Goal: Task Accomplishment & Management: Manage account settings

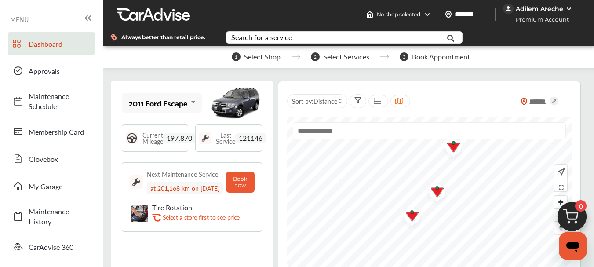
click at [190, 102] on icon at bounding box center [193, 102] width 15 height 19
click at [214, 85] on div "2011 Ford Escape 2011 Ford Escape Current Mileage 197,870 Last Service 121146 N…" at bounding box center [191, 179] width 161 height 197
click at [190, 104] on icon at bounding box center [193, 102] width 15 height 19
click at [190, 104] on icon at bounding box center [190, 102] width 15 height 19
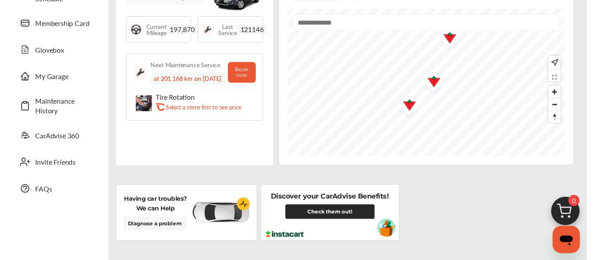
scroll to position [18, 0]
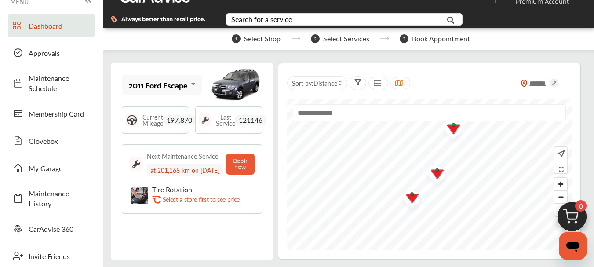
click at [194, 84] on icon at bounding box center [193, 84] width 15 height 19
click at [173, 104] on div "2011 Ford Escape" at bounding box center [160, 108] width 62 height 9
click at [55, 169] on span "My Garage" at bounding box center [60, 168] width 62 height 10
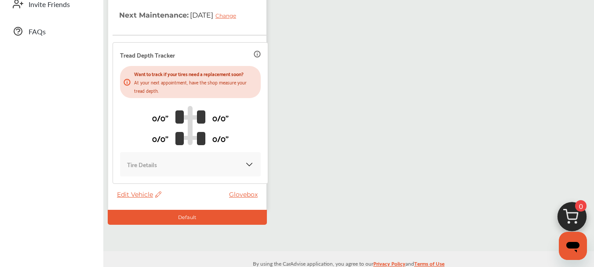
scroll to position [286, 0]
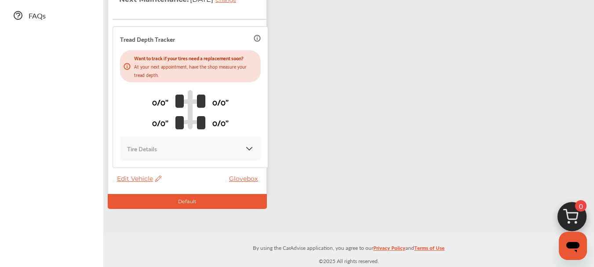
click at [141, 179] on span "Edit Vehicle" at bounding box center [139, 179] width 44 height 8
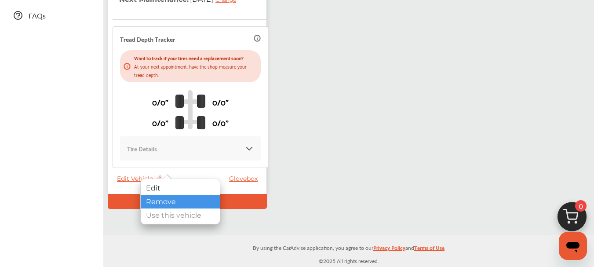
click at [164, 199] on div "Remove" at bounding box center [180, 202] width 79 height 14
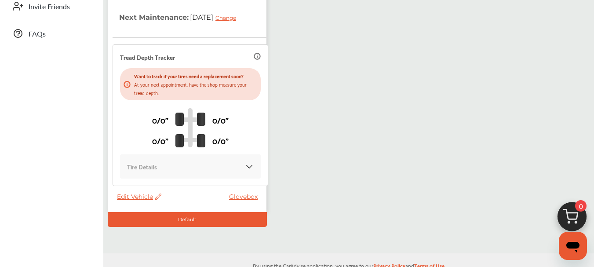
scroll to position [272, 0]
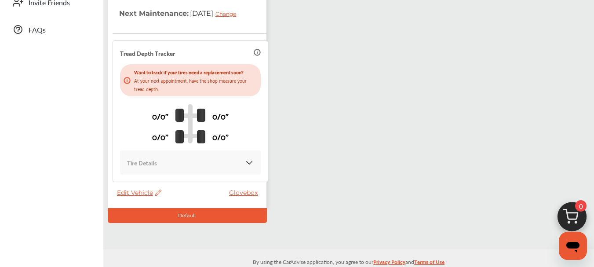
click at [135, 192] on span "Edit Vehicle" at bounding box center [139, 193] width 44 height 8
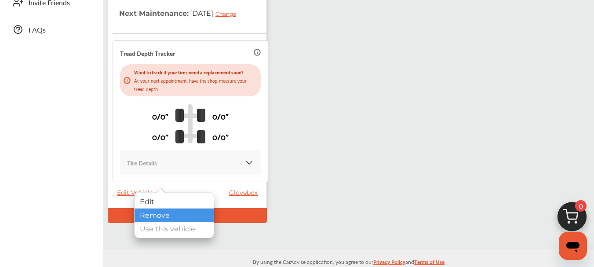
click at [149, 213] on div "Remove" at bounding box center [174, 215] width 79 height 14
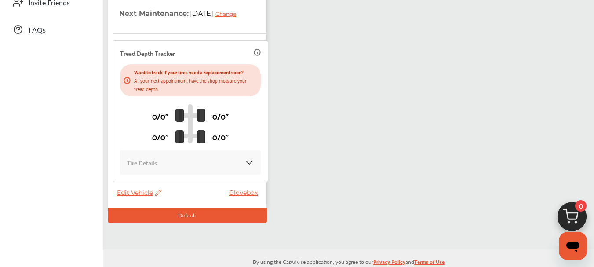
click at [140, 192] on span "Edit Vehicle" at bounding box center [139, 193] width 44 height 8
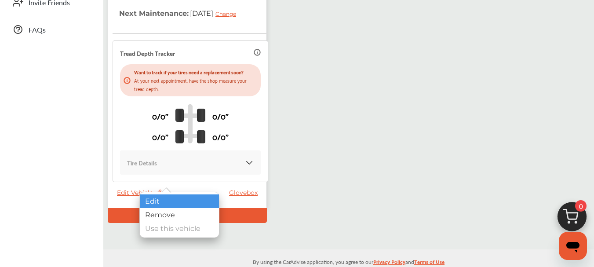
click at [158, 200] on div "Edit" at bounding box center [179, 201] width 79 height 14
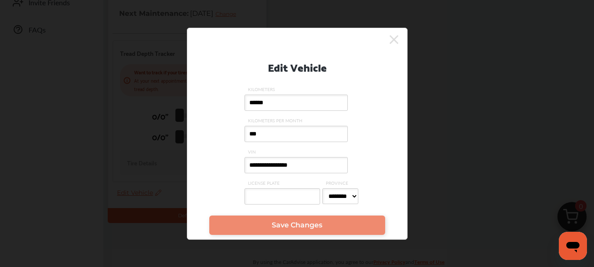
drag, startPoint x: 322, startPoint y: 163, endPoint x: 195, endPoint y: 196, distance: 131.3
click at [195, 196] on div "**********" at bounding box center [297, 129] width 220 height 164
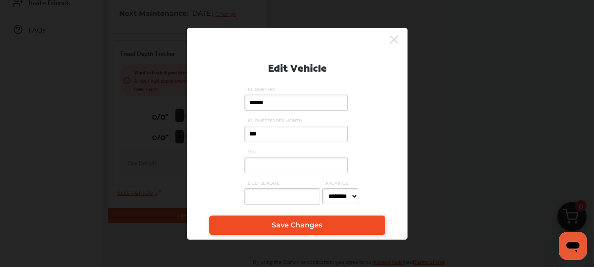
click at [297, 227] on span "Save Changes" at bounding box center [297, 225] width 51 height 8
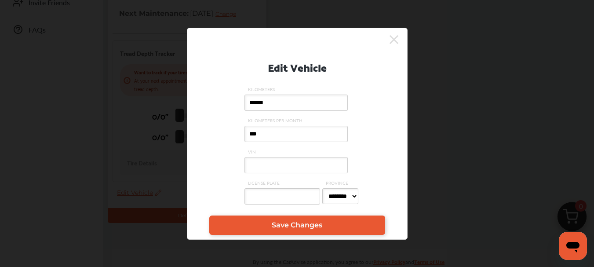
drag, startPoint x: 274, startPoint y: 102, endPoint x: 237, endPoint y: 110, distance: 38.2
click at [237, 110] on div "Edit Vehicle KILOMETERS ****** KILOMETERS PER MONTH *** VIN LICENSE PLATE PROVI…" at bounding box center [298, 129] width 194 height 164
drag, startPoint x: 267, startPoint y: 131, endPoint x: 210, endPoint y: 138, distance: 56.6
click at [211, 138] on div "Edit Vehicle KILOMETERS KILOMETERS PER MONTH *** VIN LICENSE PLATE PROVINCE ***…" at bounding box center [298, 129] width 194 height 164
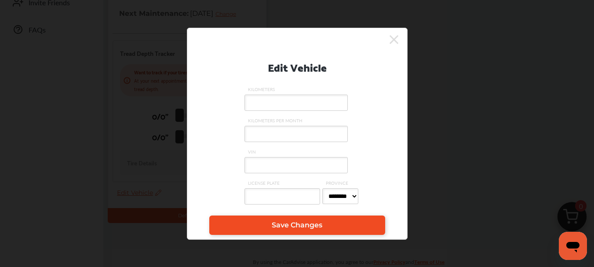
click at [326, 233] on link "Save Changes" at bounding box center [297, 224] width 176 height 19
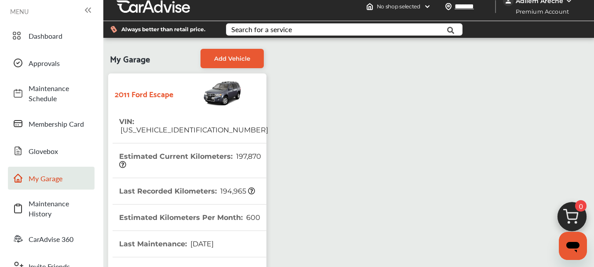
scroll to position [0, 0]
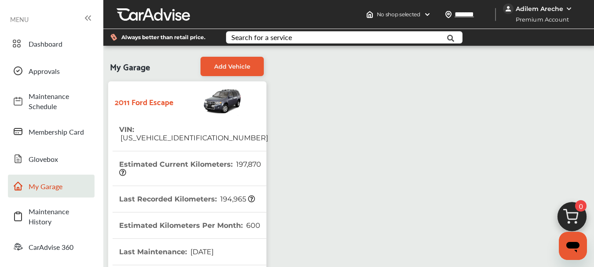
click at [559, 9] on div "Adilem Areche" at bounding box center [539, 9] width 47 height 8
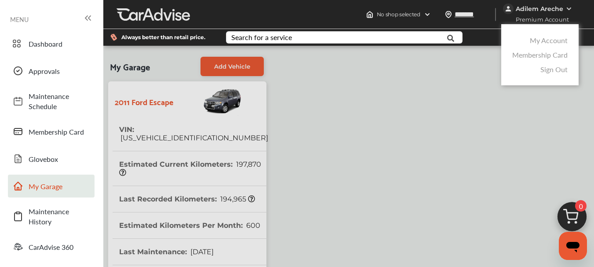
click at [551, 69] on link "Sign Out" at bounding box center [553, 69] width 27 height 10
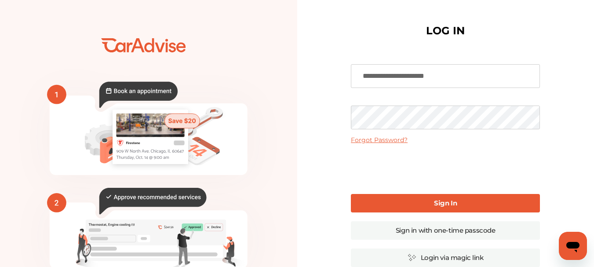
click at [446, 77] on input "**********" at bounding box center [445, 76] width 189 height 24
type input "**********"
click at [447, 205] on b "Sign In" at bounding box center [445, 203] width 23 height 8
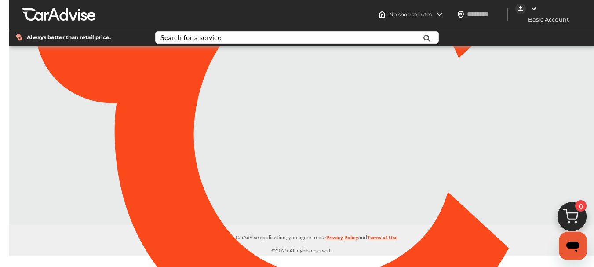
type input "*******"
